Goal: Navigation & Orientation: Find specific page/section

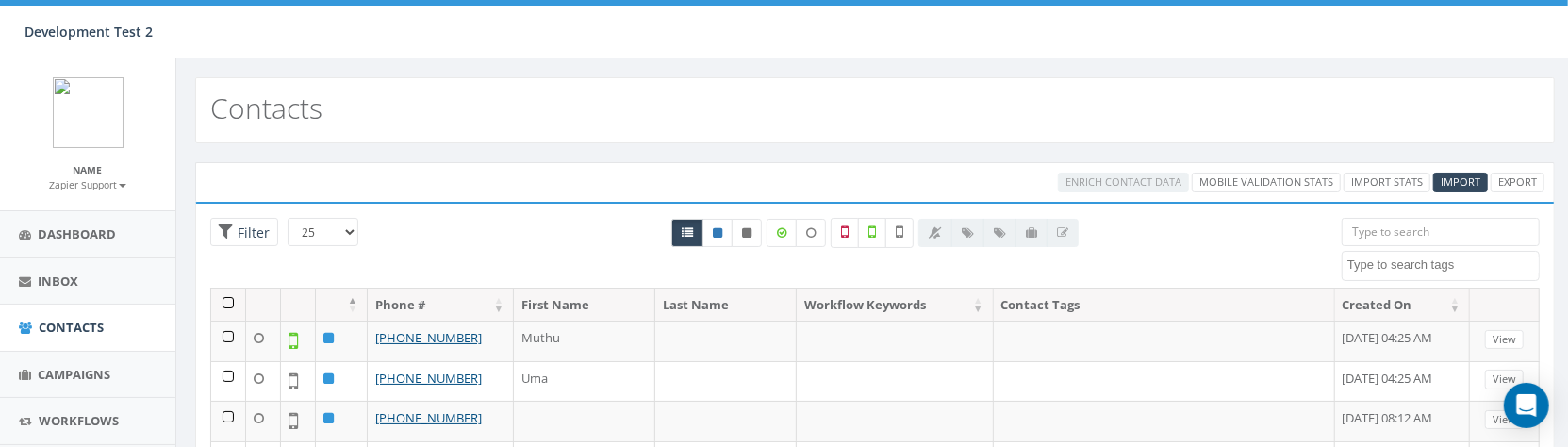
click at [1451, 262] on textarea "Search" at bounding box center [1444, 265] width 191 height 17
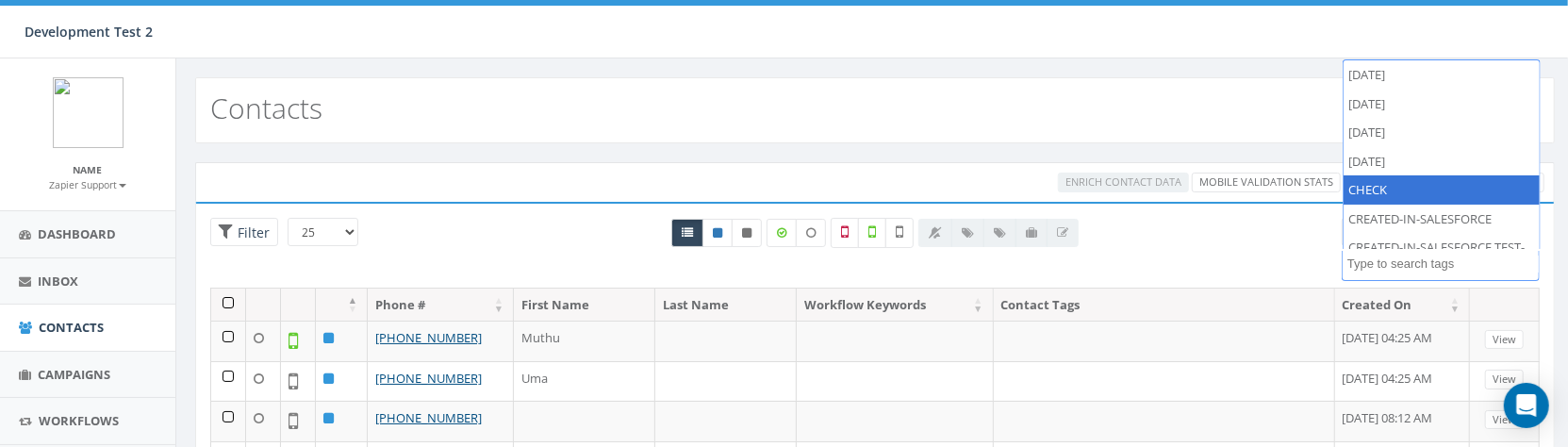
select select "CHECK"
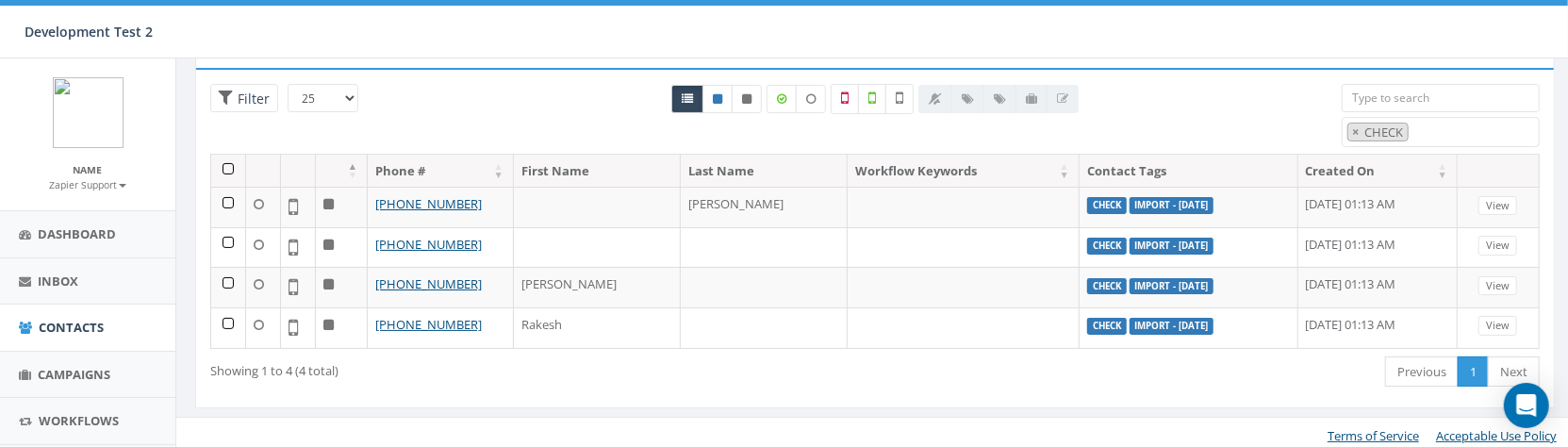
scroll to position [139, 0]
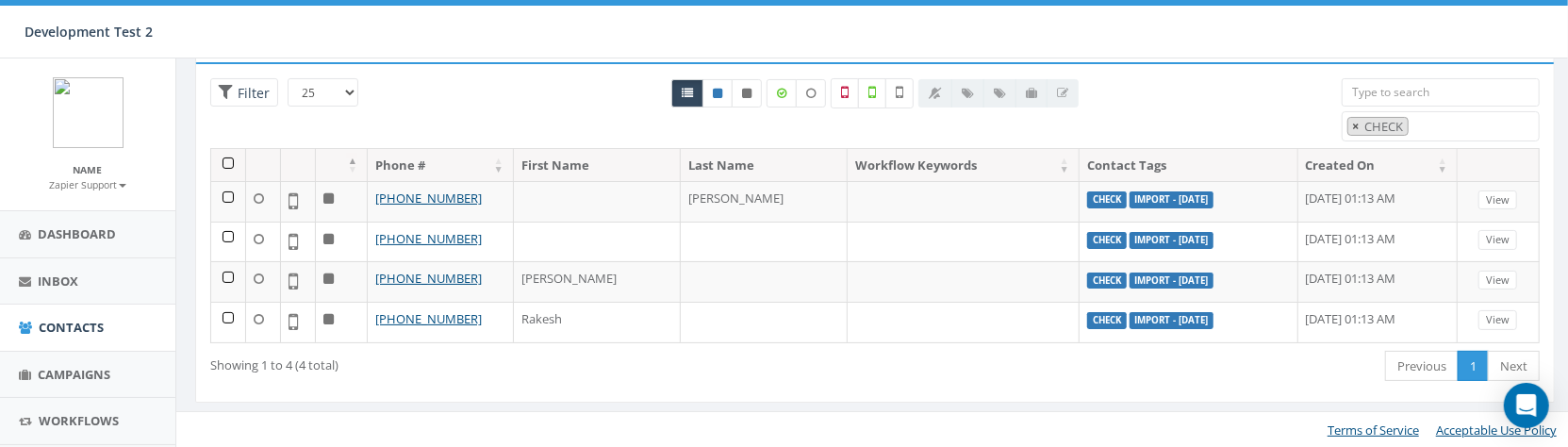
click at [1355, 126] on span "×" at bounding box center [1355, 125] width 7 height 17
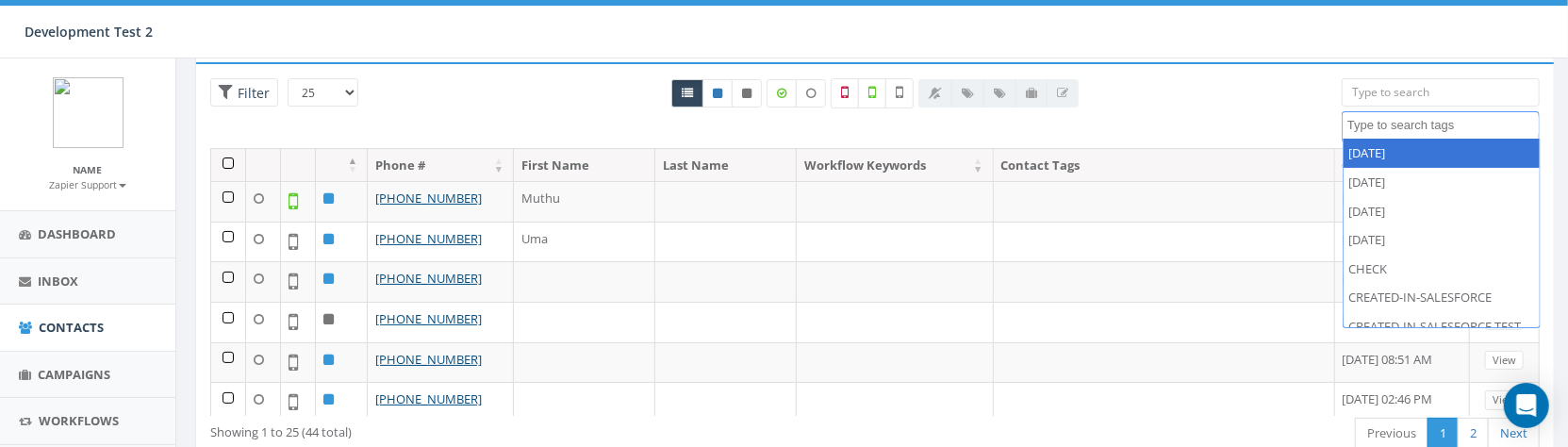
select select "2024/02/09"
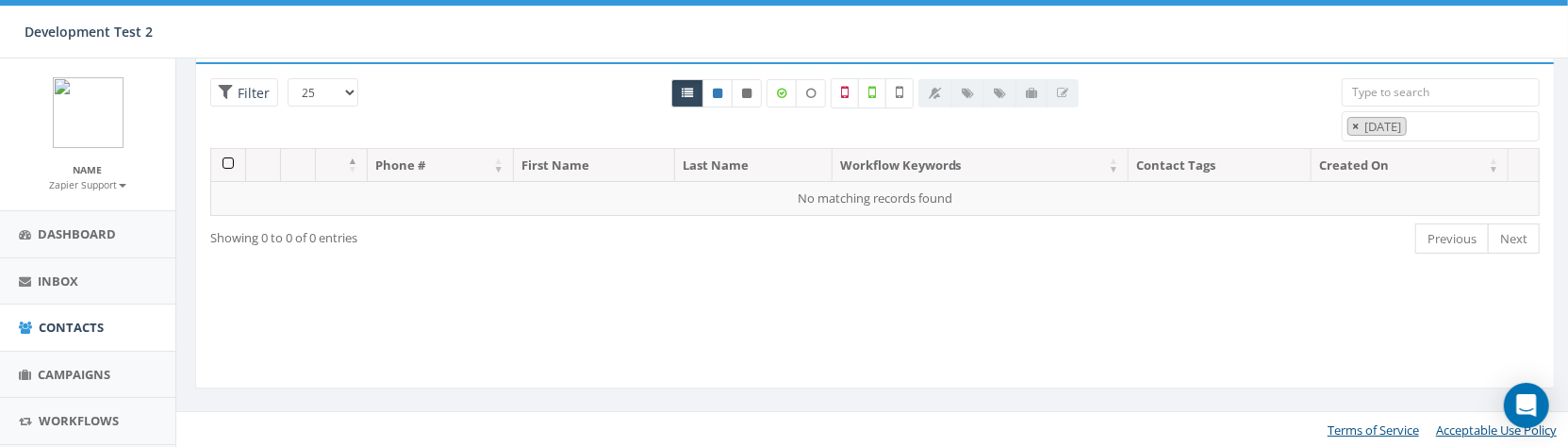
click at [1349, 121] on button "×" at bounding box center [1356, 126] width 14 height 18
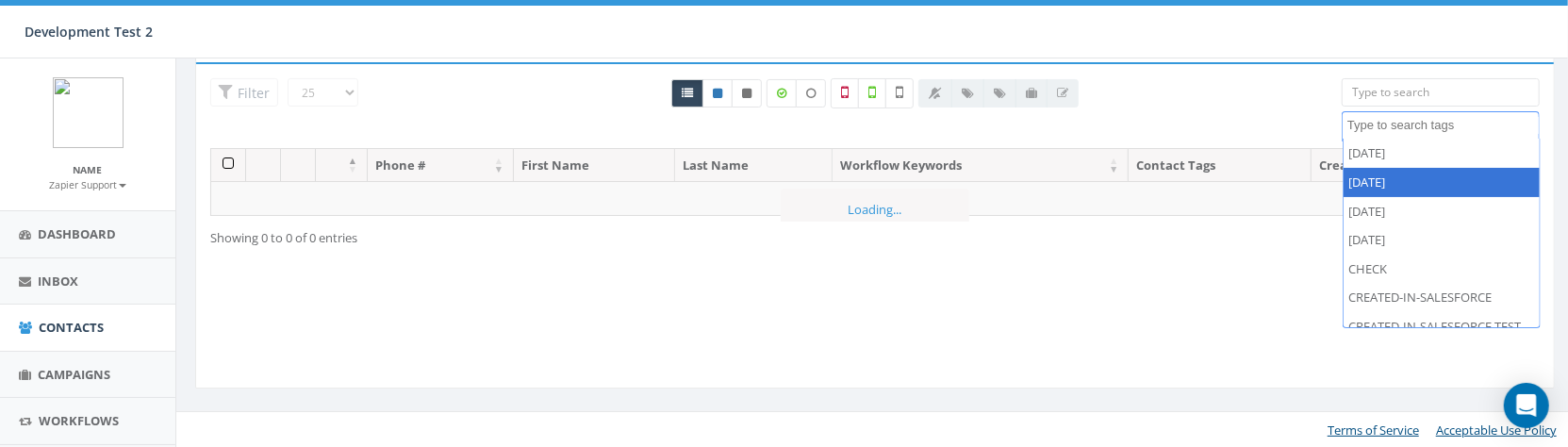
select select "2024/02/15"
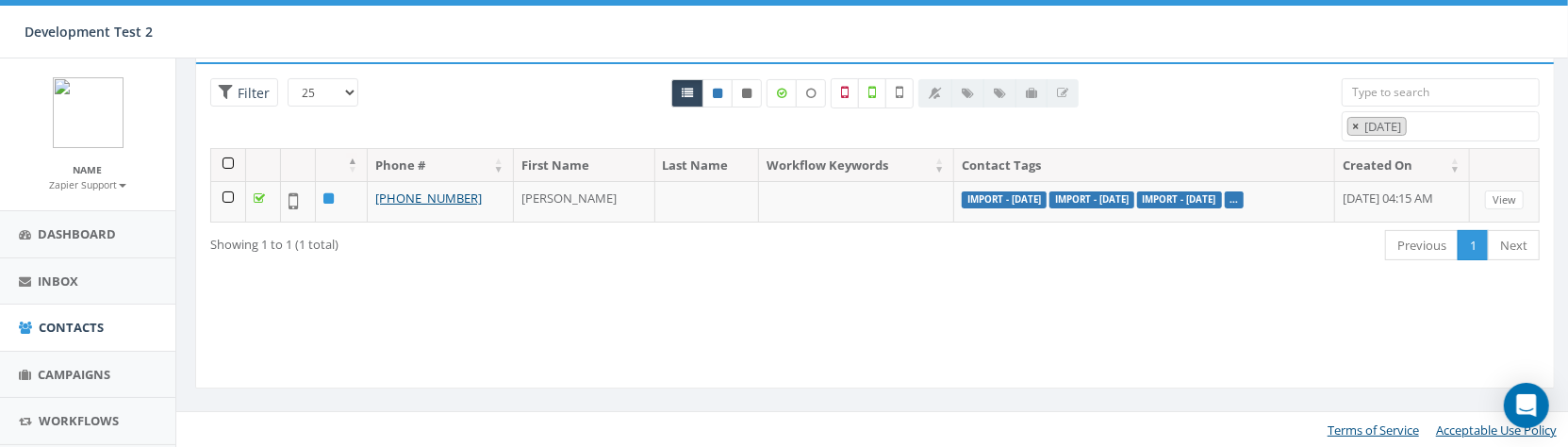
click at [1353, 119] on span "×" at bounding box center [1355, 125] width 7 height 17
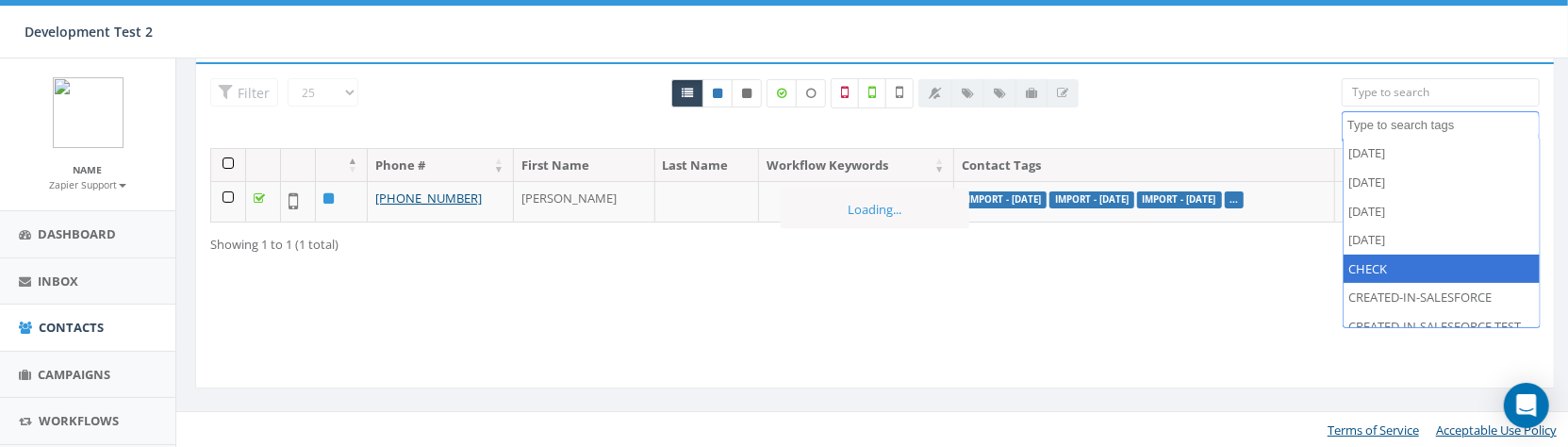
scroll to position [729, 0]
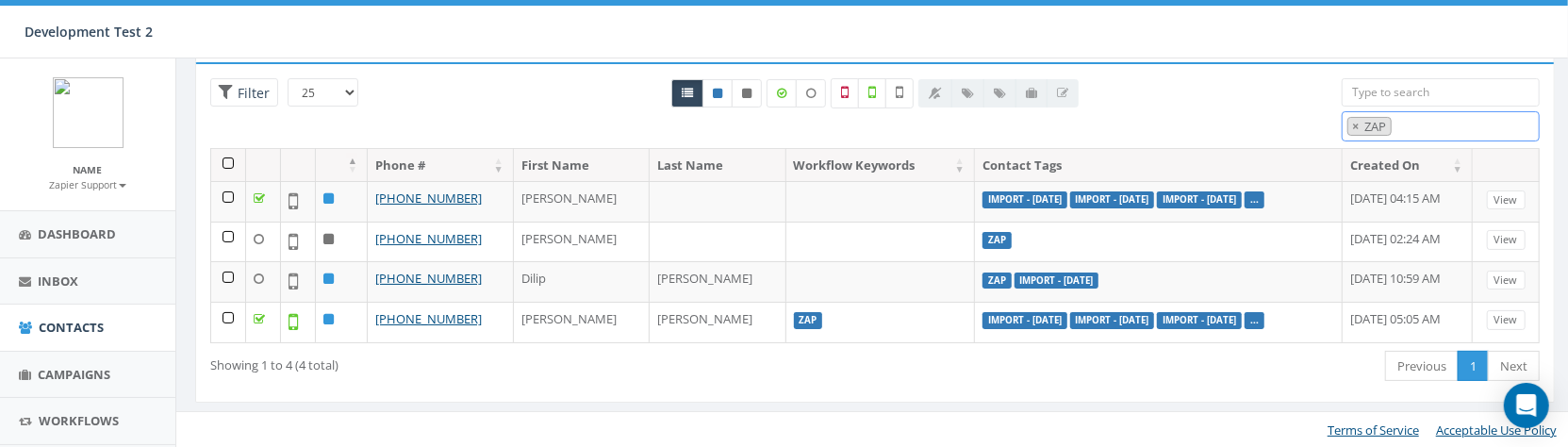
click at [1474, 117] on span "× ZAP" at bounding box center [1441, 126] width 198 height 31
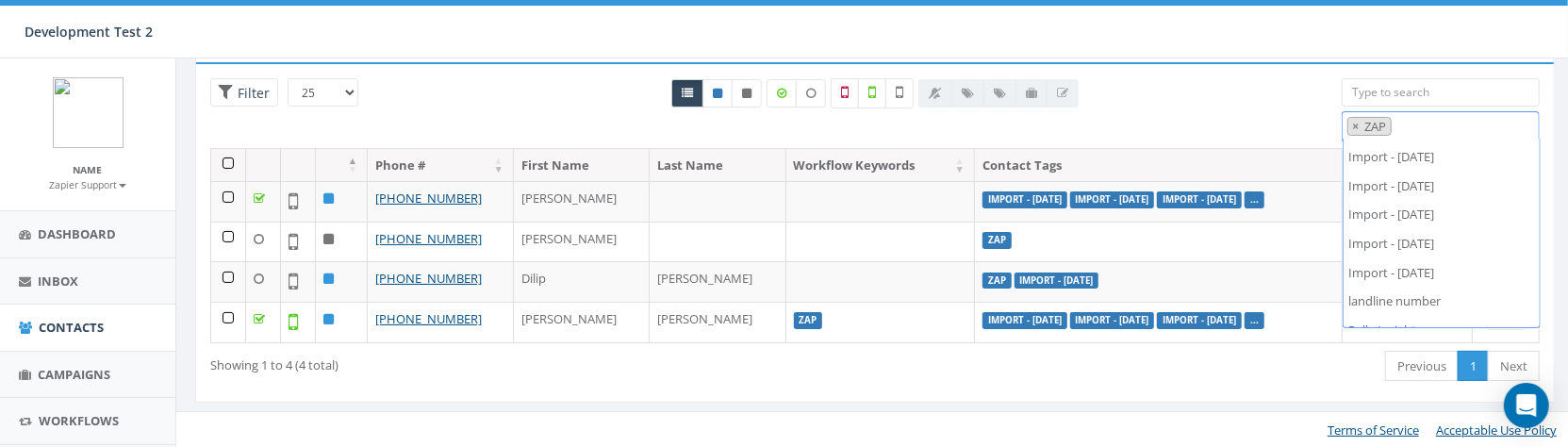
scroll to position [347, 0]
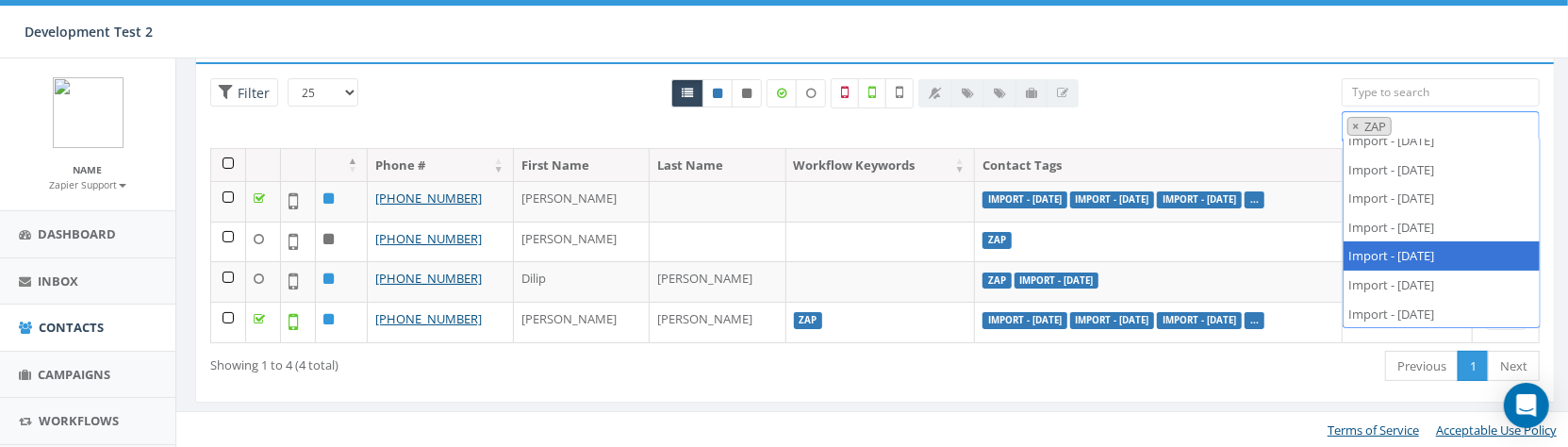
select select "Import - 06/10/2024"
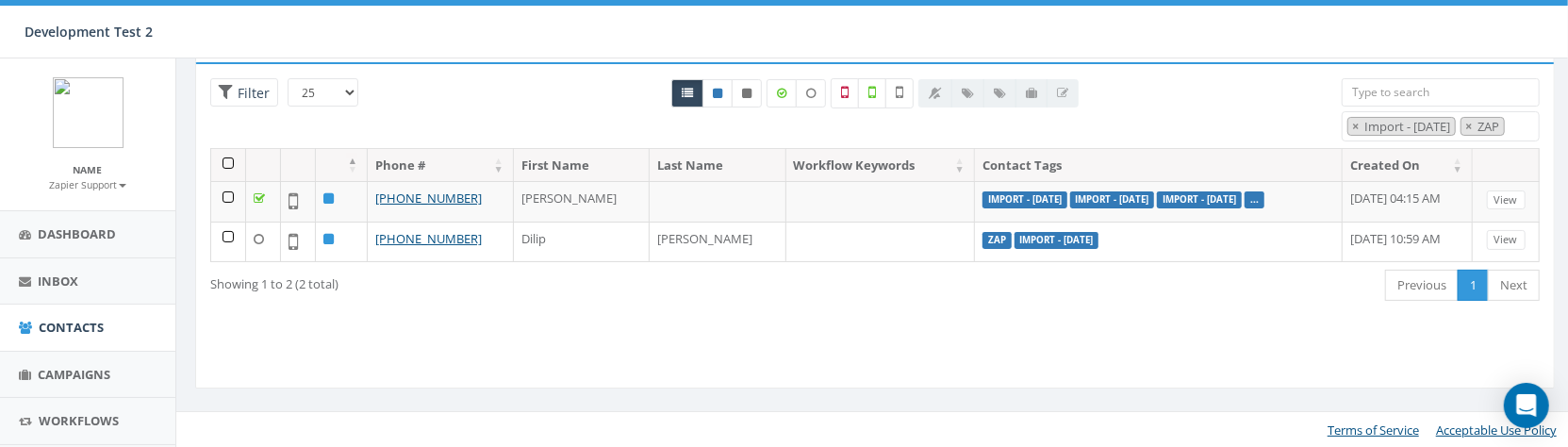
click at [1003, 355] on div "Loading the filters, please wait!! Phone Number is is not First Name is is not …" at bounding box center [875, 226] width 1360 height 327
click at [1475, 121] on button "×" at bounding box center [1469, 126] width 14 height 18
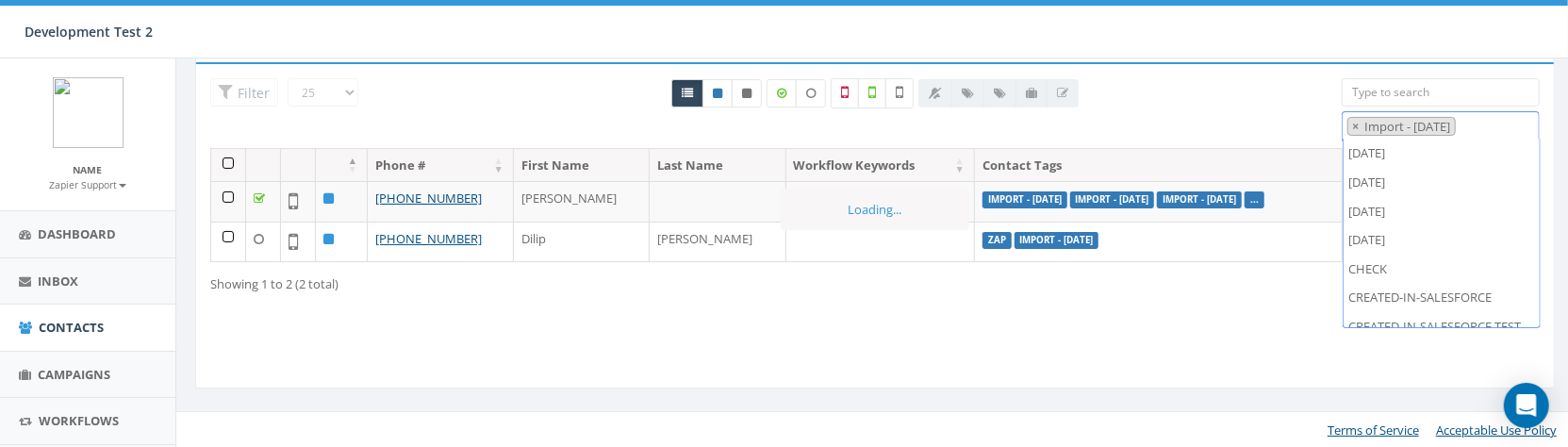
scroll to position [421, 0]
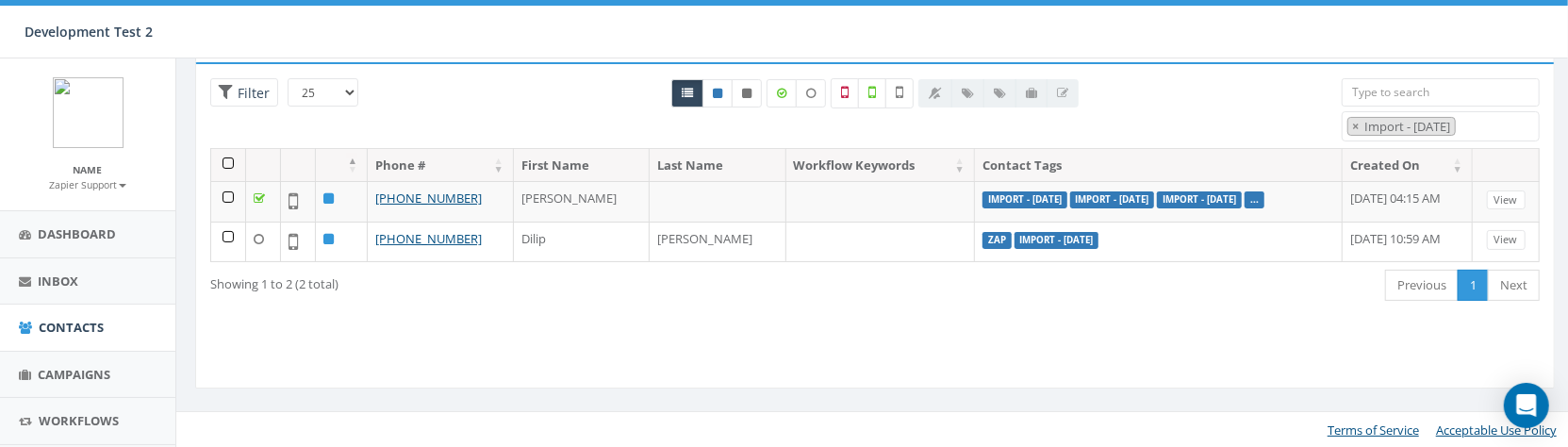
click at [1024, 341] on div "Loading the filters, please wait!! Phone Number is is not First Name is is not …" at bounding box center [875, 226] width 1360 height 327
click at [1356, 129] on span "×" at bounding box center [1355, 125] width 7 height 17
select select
click at [555, 317] on div "Loading the filters, please wait!! Phone Number is is not First Name is is not …" at bounding box center [875, 226] width 1360 height 327
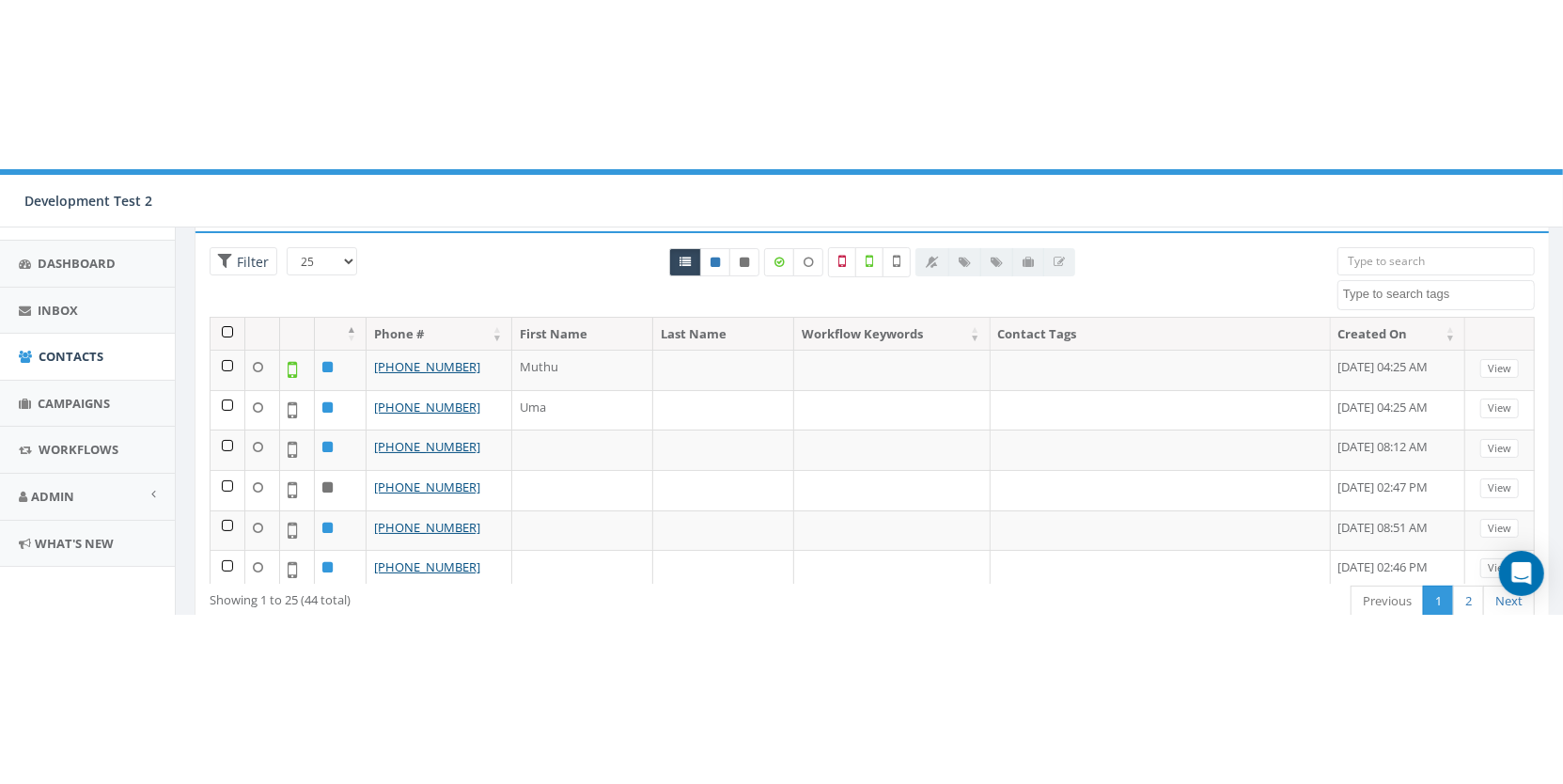
scroll to position [0, 0]
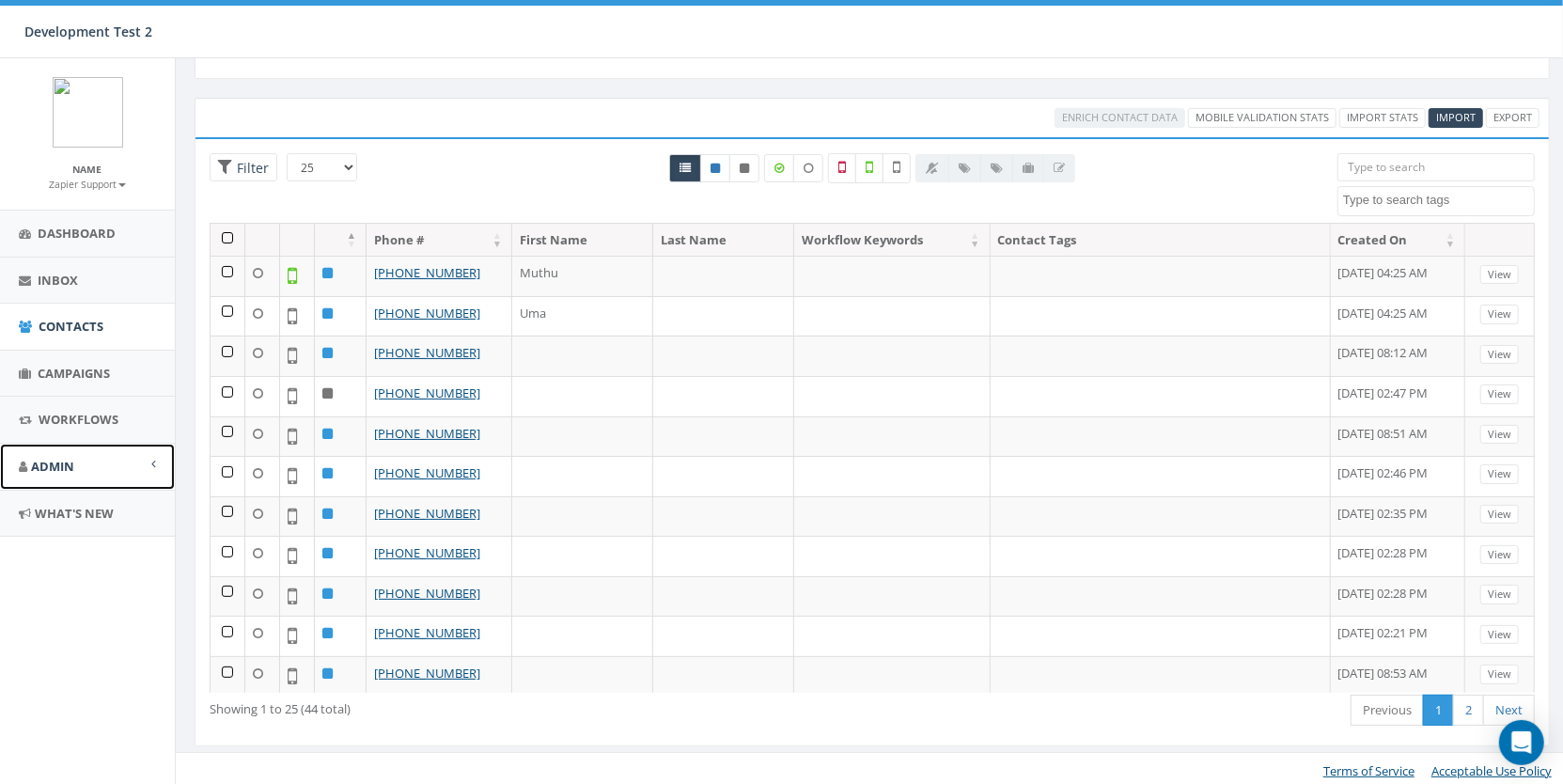
click at [81, 470] on link "Admin" at bounding box center [87, 466] width 175 height 46
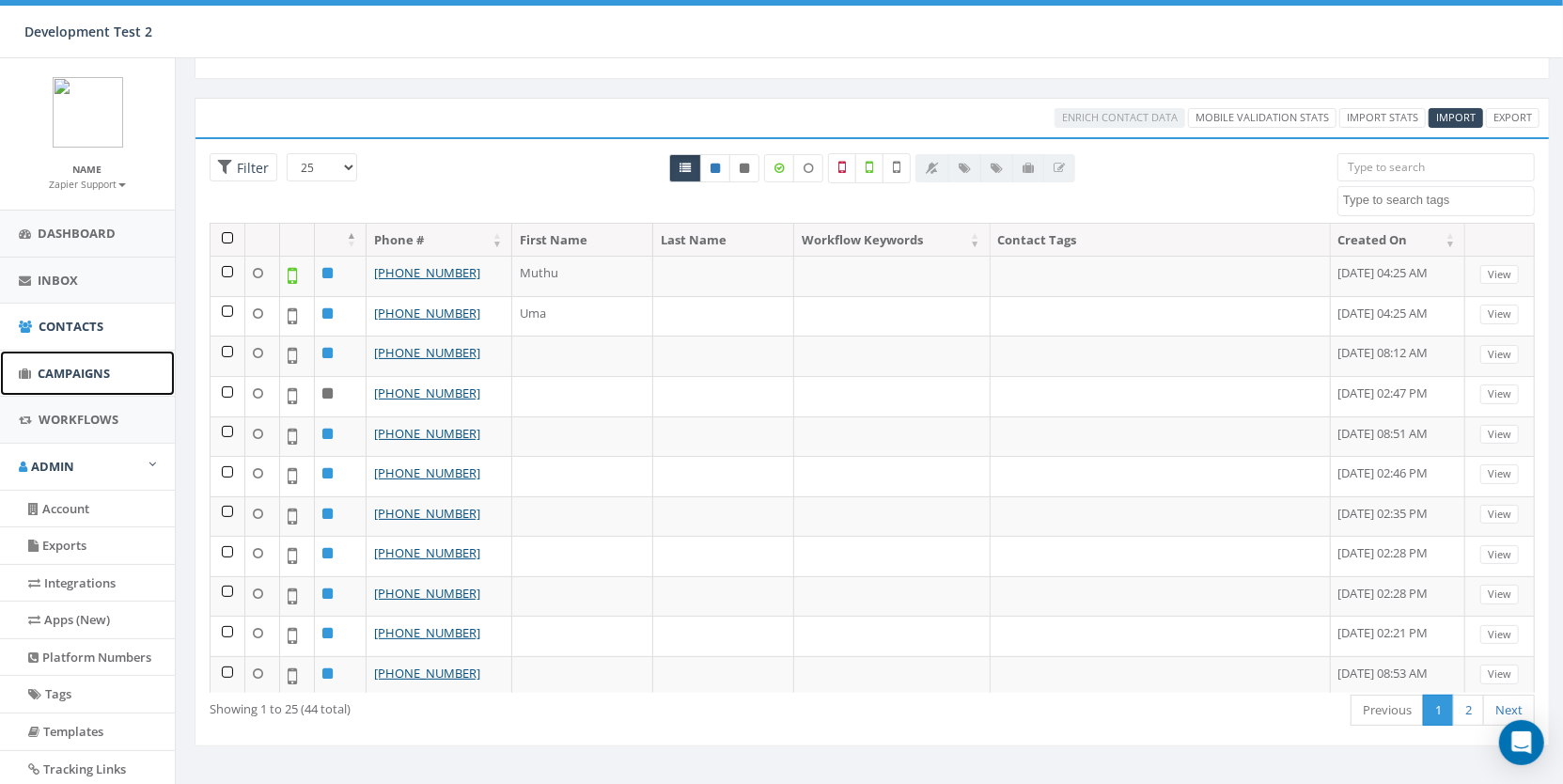
click at [81, 377] on span "Campaigns" at bounding box center [73, 373] width 72 height 17
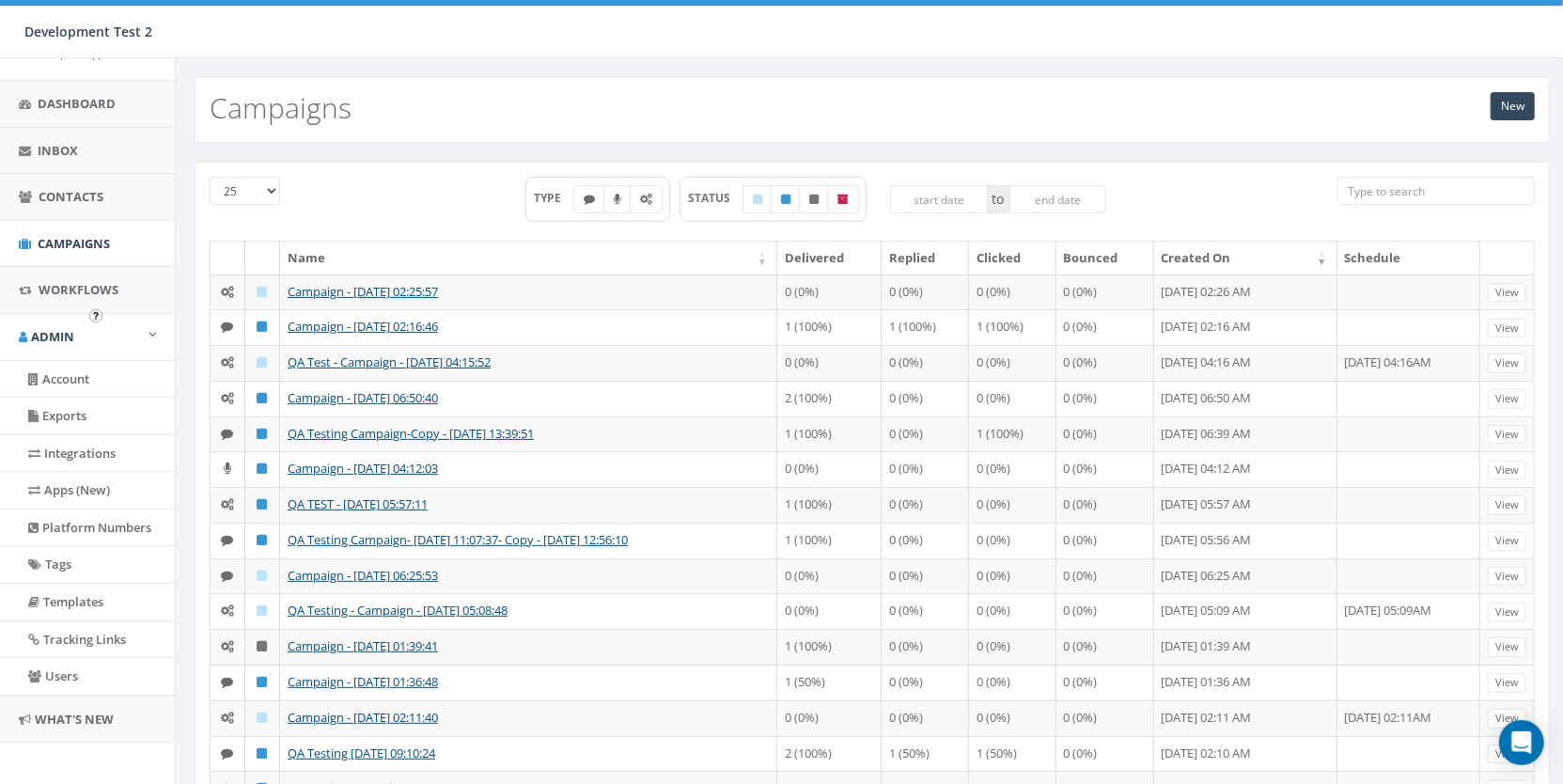
scroll to position [151, 0]
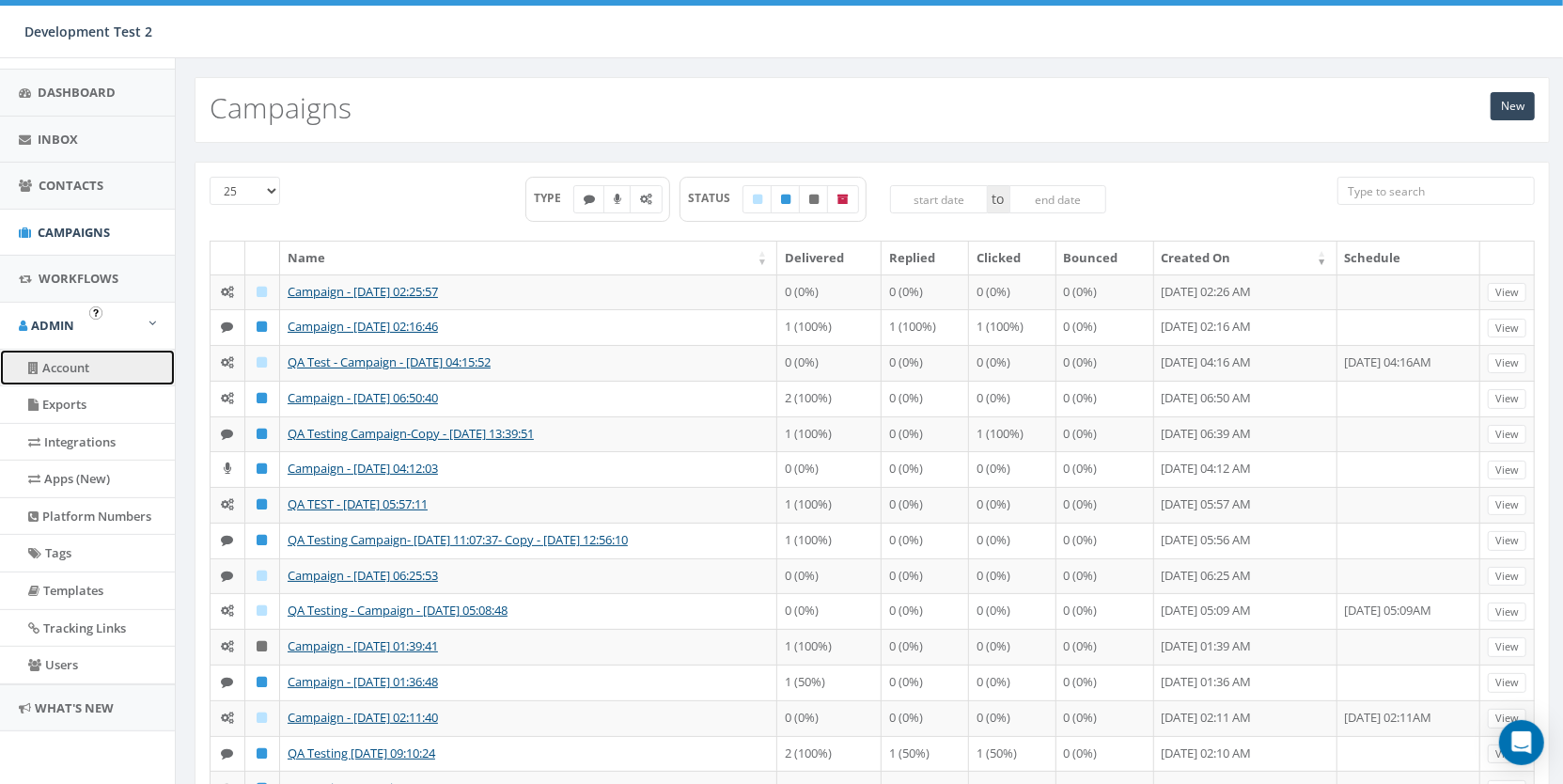
click at [78, 357] on link "Account" at bounding box center [87, 368] width 175 height 37
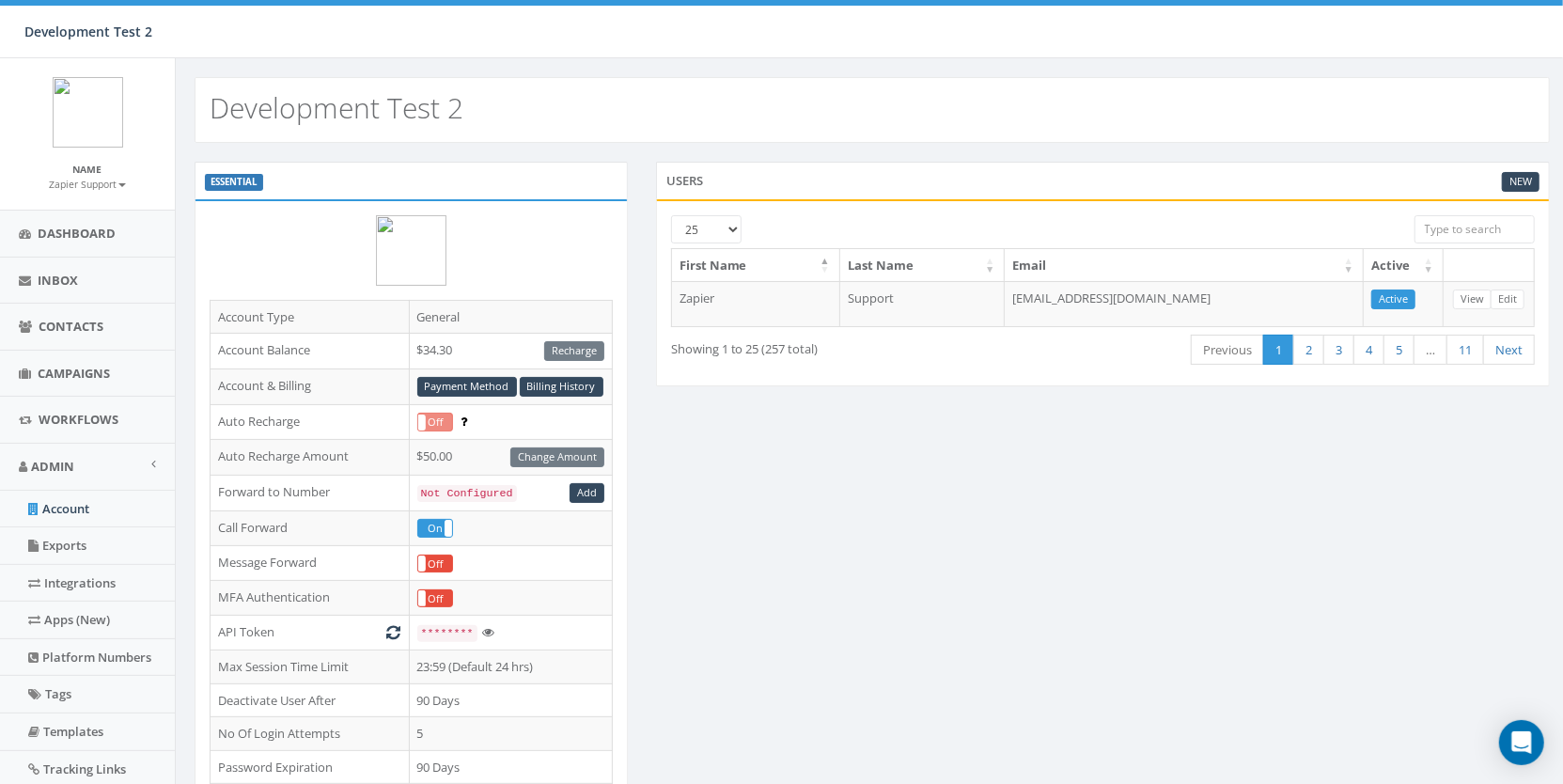
click at [865, 458] on div "ESSENTIAL Account Type General Account Balance $34.30 Recharge Account & Billin…" at bounding box center [872, 637] width 1383 height 952
click at [1189, 529] on div "ESSENTIAL Account Type General Account Balance $34.30 Recharge Account & Billin…" at bounding box center [872, 637] width 1383 height 952
